Goal: Task Accomplishment & Management: Use online tool/utility

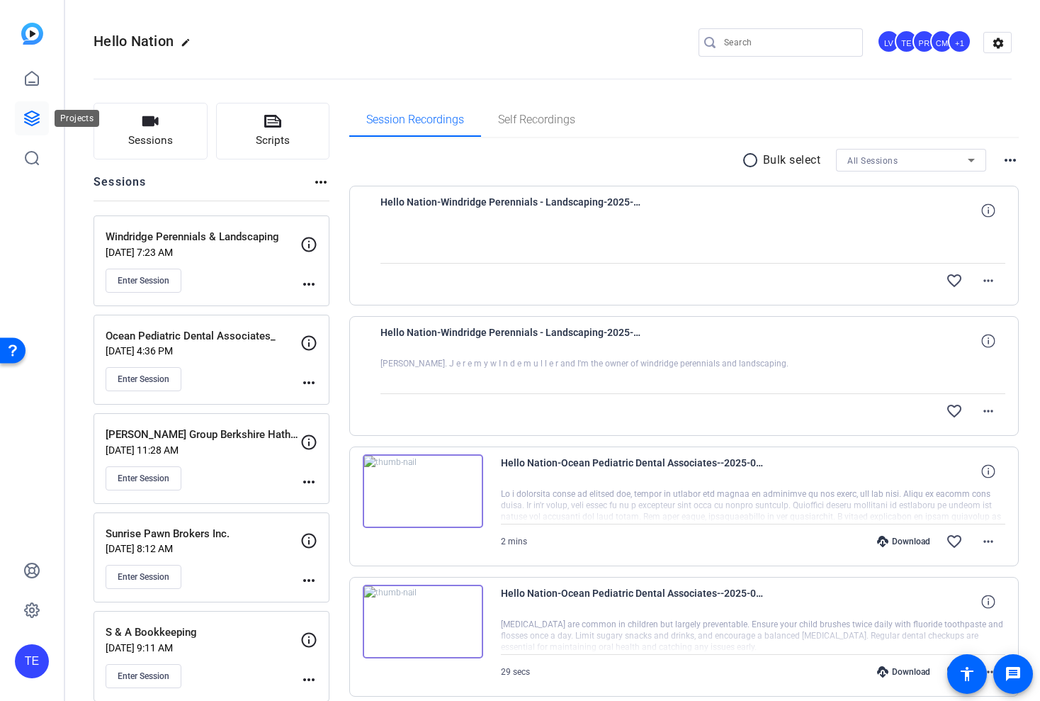
scroll to position [288, 0]
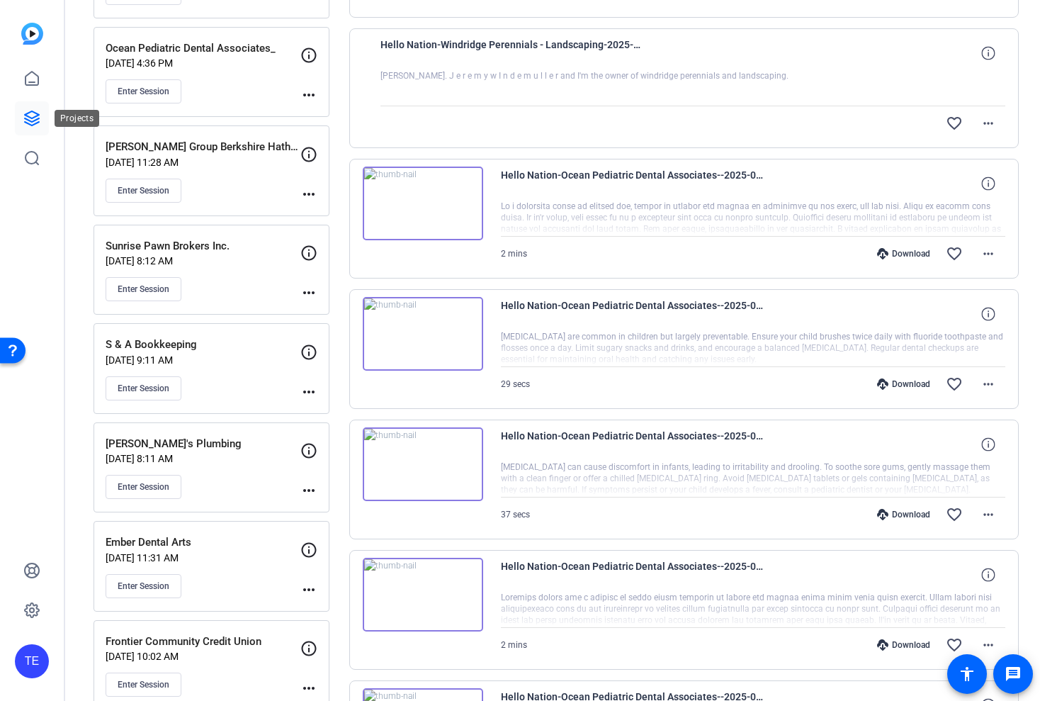
click at [34, 118] on icon at bounding box center [32, 118] width 14 height 14
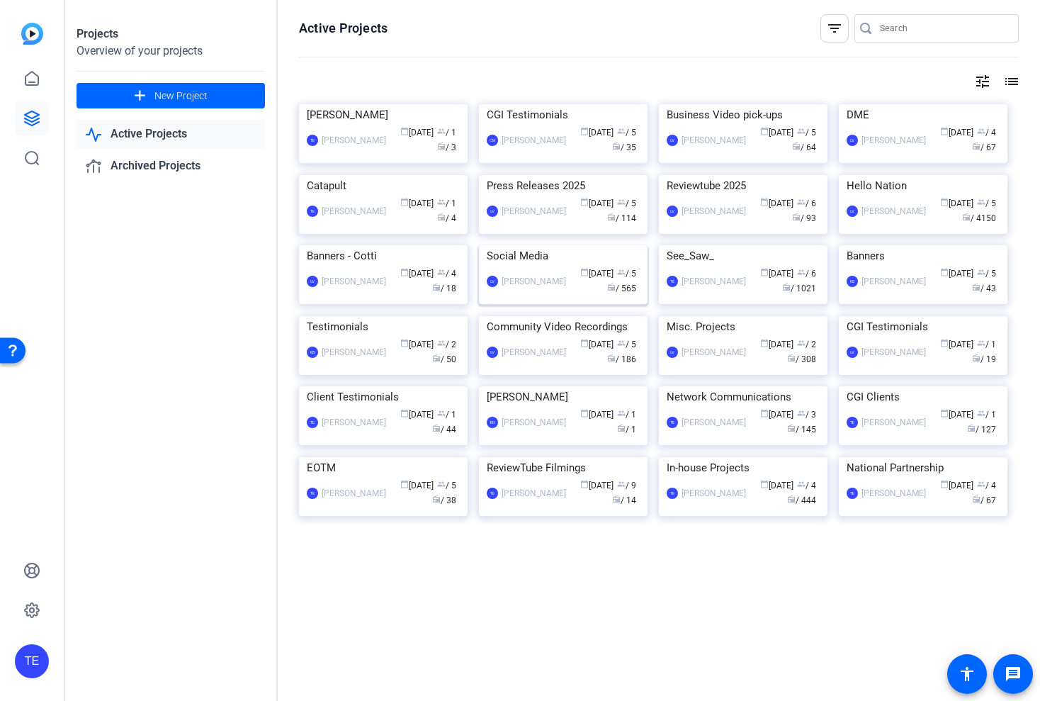
scroll to position [341, 0]
click at [900, 316] on img at bounding box center [923, 316] width 169 height 0
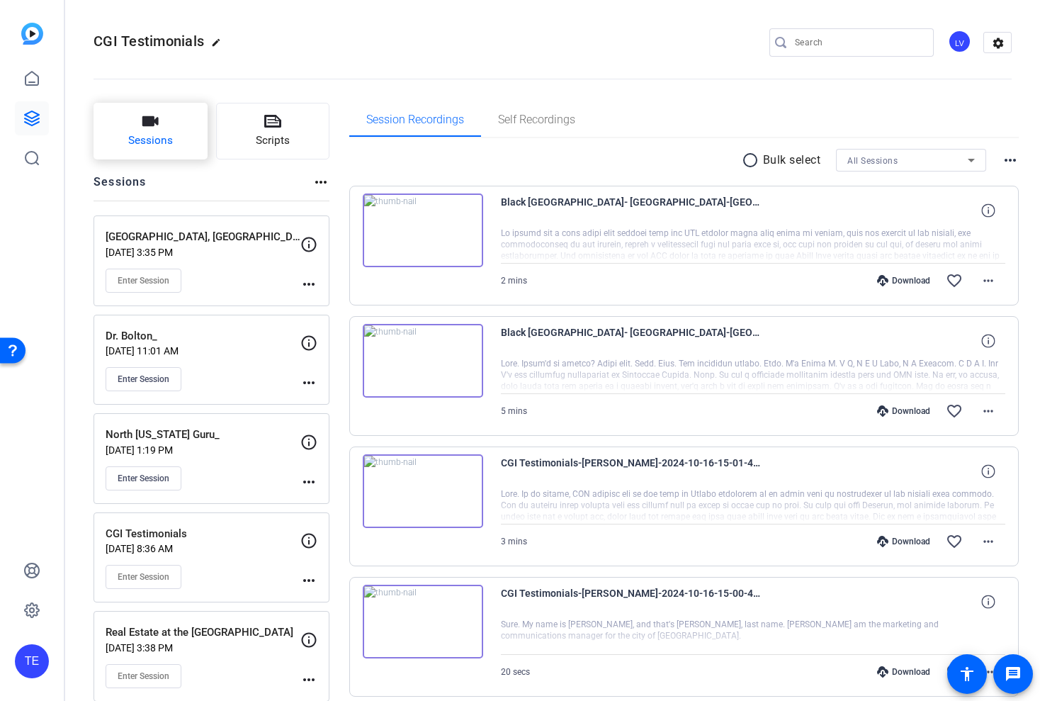
click at [150, 112] on button "Sessions" at bounding box center [151, 131] width 114 height 57
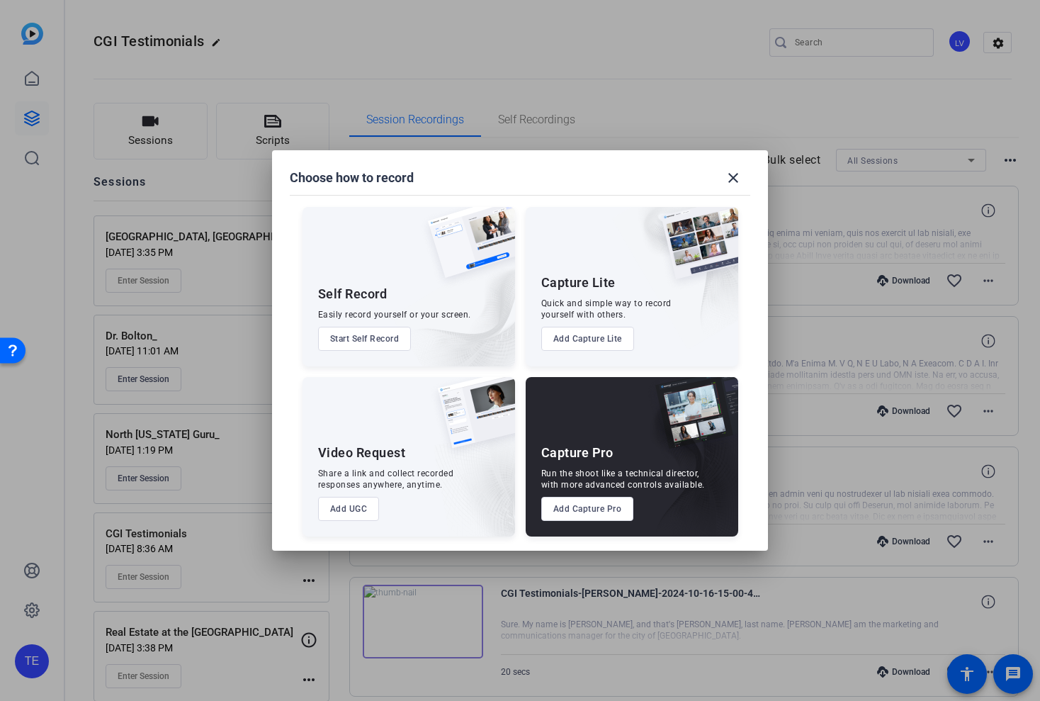
click at [581, 510] on button "Add Capture Pro" at bounding box center [587, 509] width 93 height 24
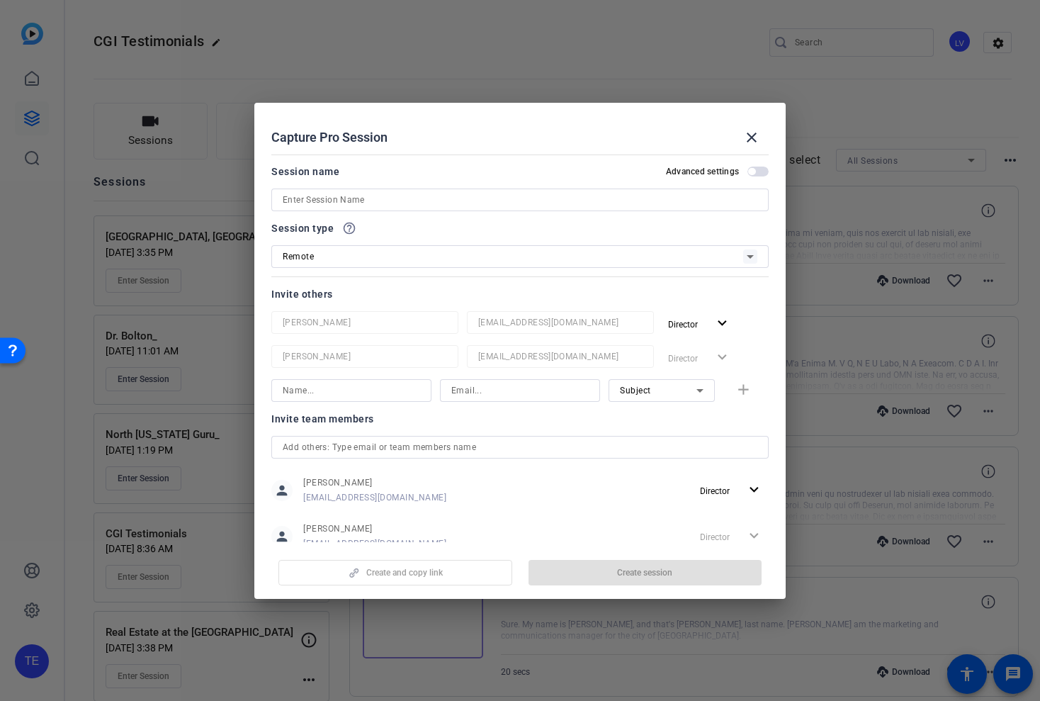
click at [370, 200] on input at bounding box center [520, 199] width 475 height 17
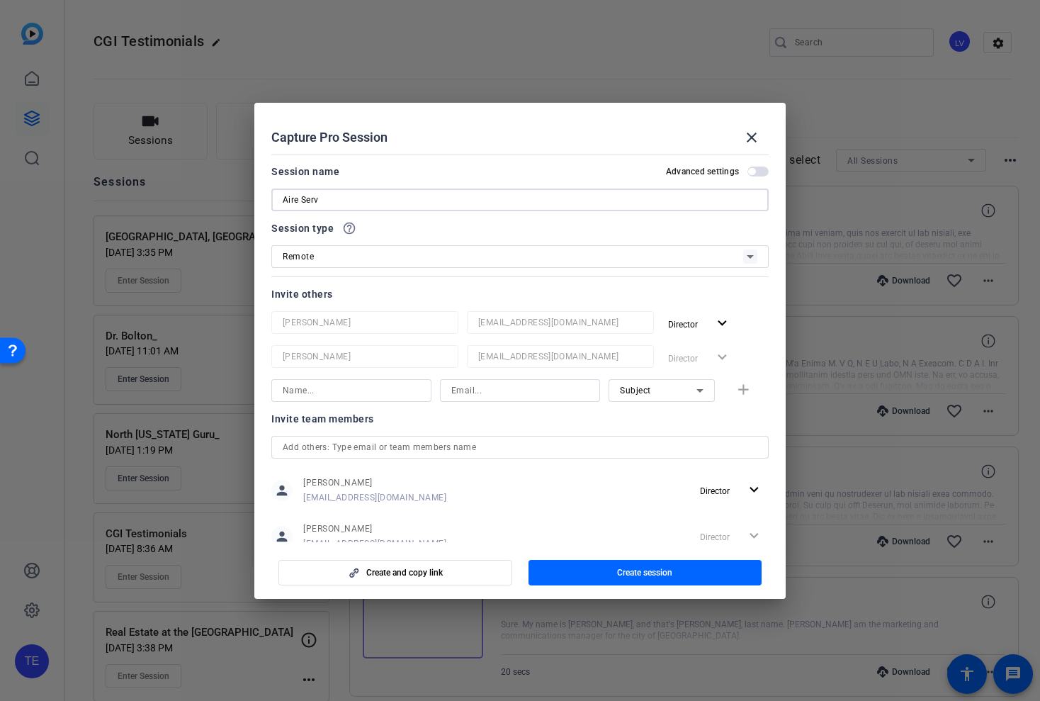
type input "Aire Serv"
click at [655, 567] on span "Create session" at bounding box center [644, 572] width 55 height 11
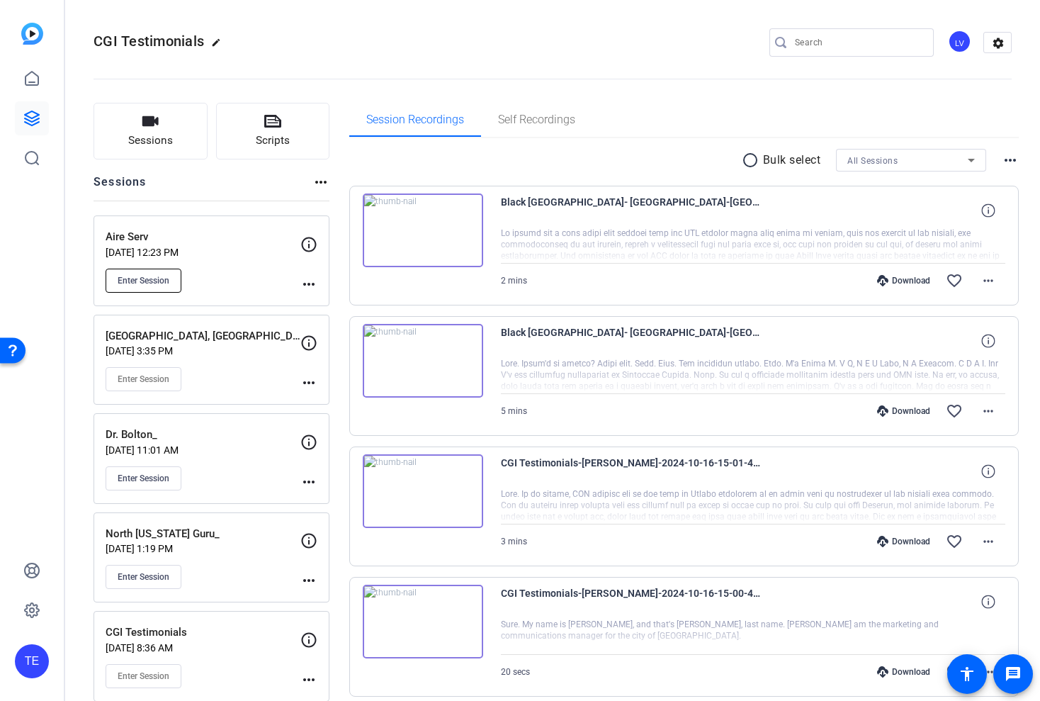
click at [142, 273] on button "Enter Session" at bounding box center [144, 280] width 76 height 24
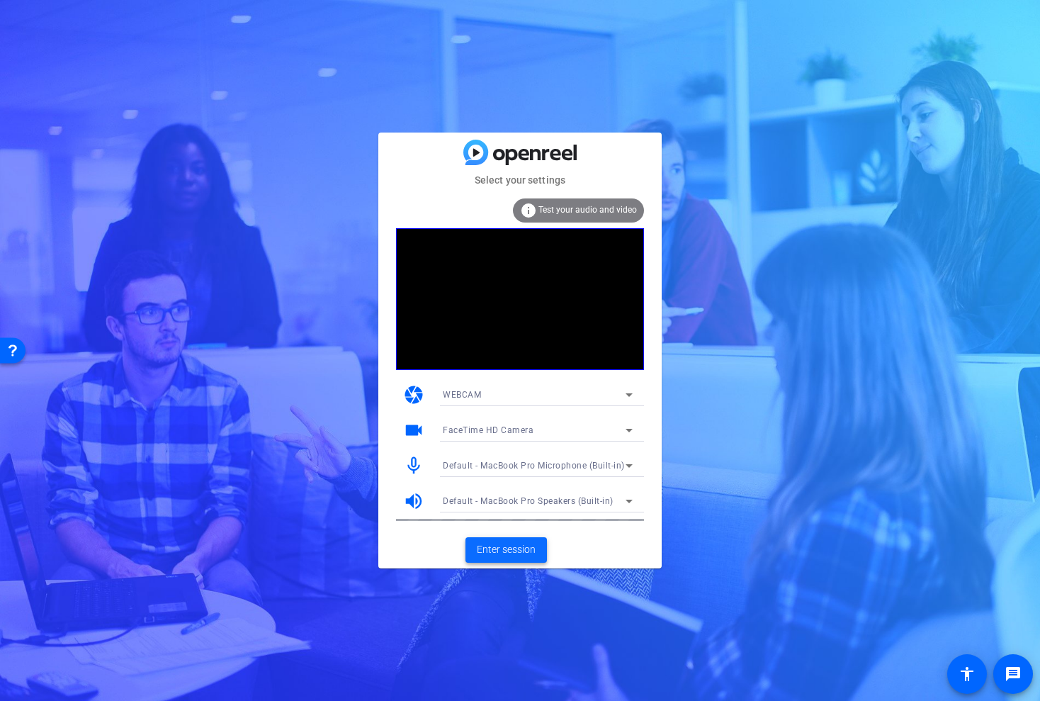
click at [518, 555] on span "Enter session" at bounding box center [506, 549] width 59 height 15
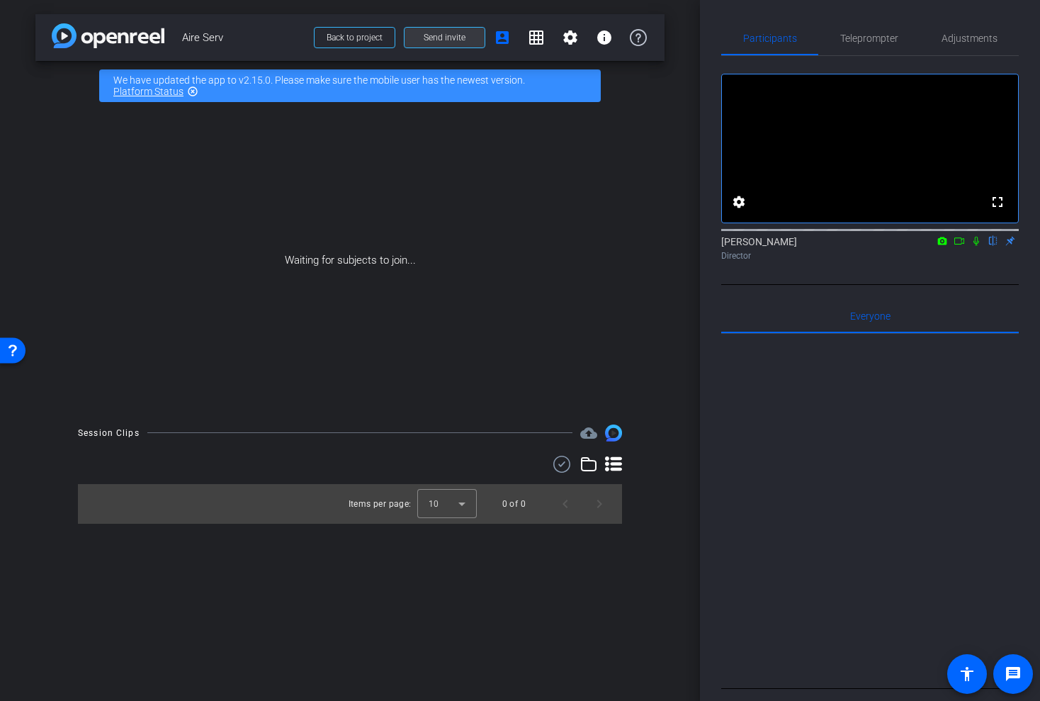
click at [454, 34] on span "Send invite" at bounding box center [445, 37] width 42 height 11
